Goal: Task Accomplishment & Management: Use online tool/utility

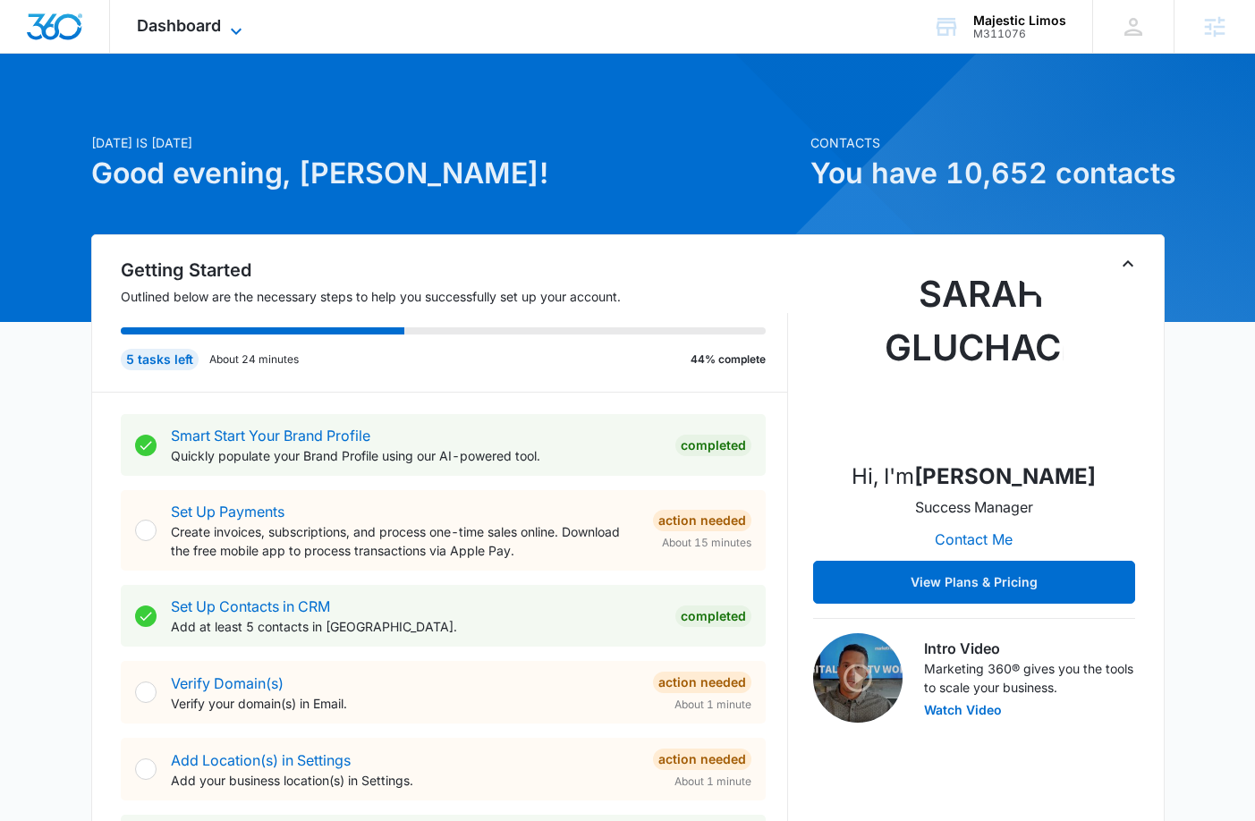
click at [208, 30] on span "Dashboard" at bounding box center [179, 25] width 84 height 19
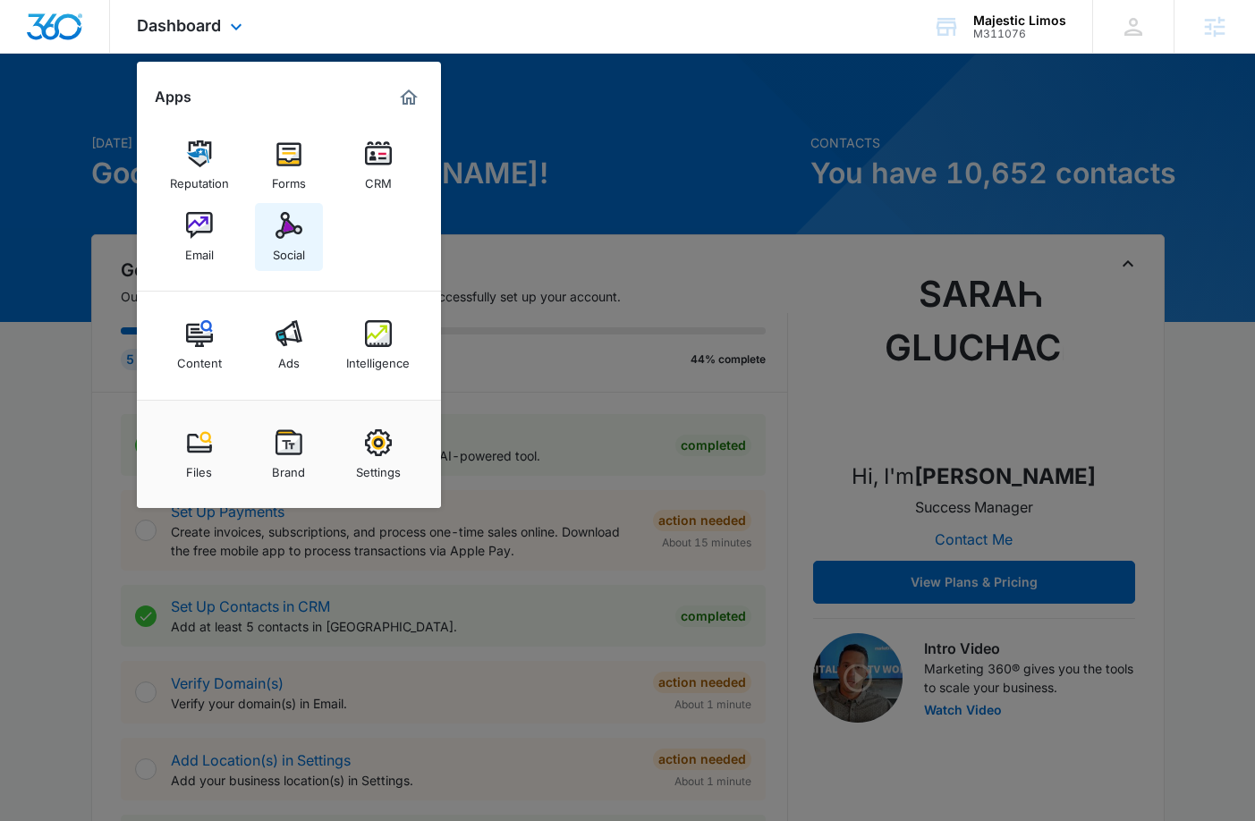
click at [286, 231] on img at bounding box center [289, 225] width 27 height 27
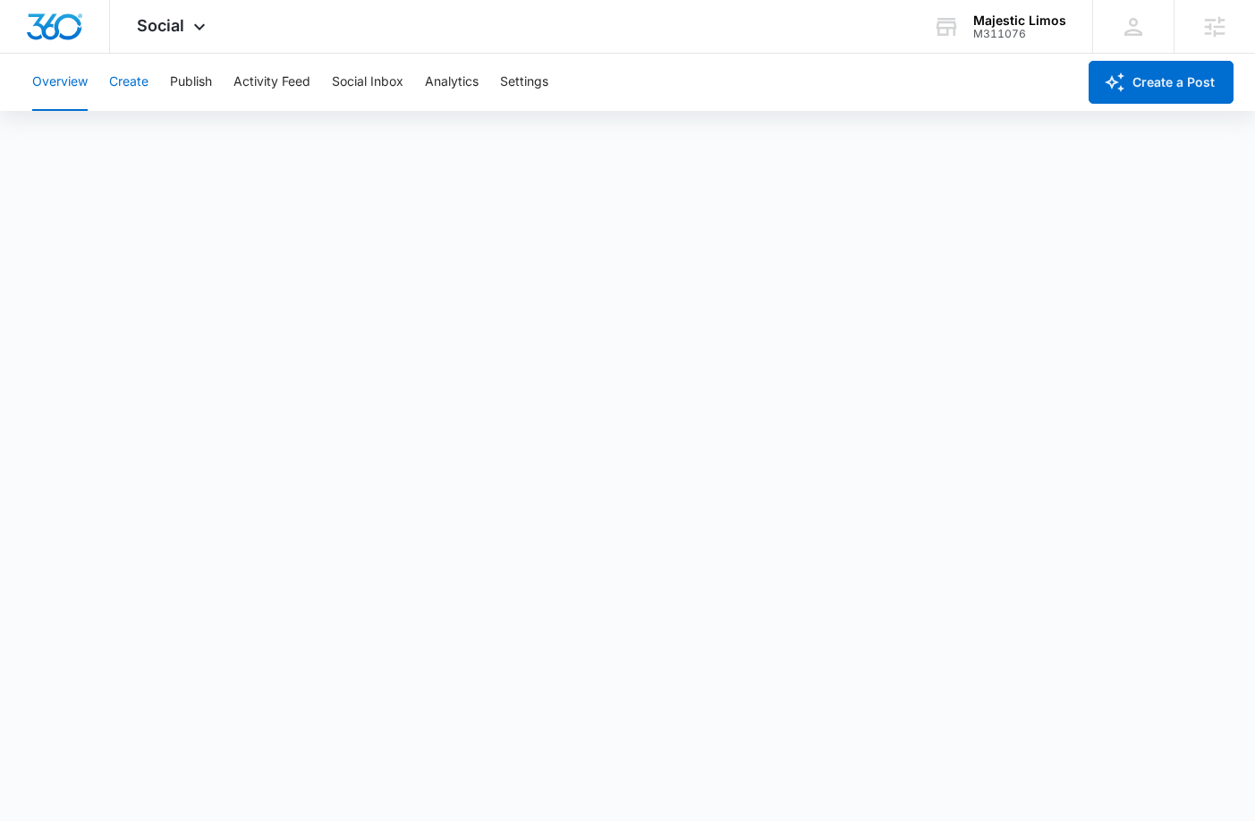
click at [123, 92] on button "Create" at bounding box center [128, 82] width 39 height 57
